Goal: Task Accomplishment & Management: Manage account settings

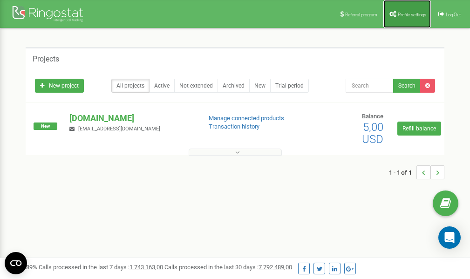
click at [393, 19] on link "Profile settings" at bounding box center [406, 14] width 47 height 28
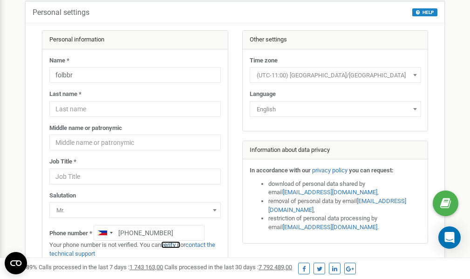
click at [174, 244] on link "verify it" at bounding box center [170, 244] width 19 height 7
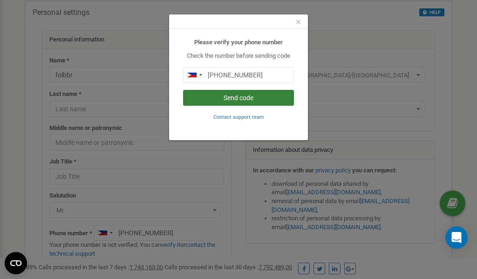
click at [219, 97] on button "Send code" at bounding box center [238, 98] width 111 height 16
